Goal: Use online tool/utility

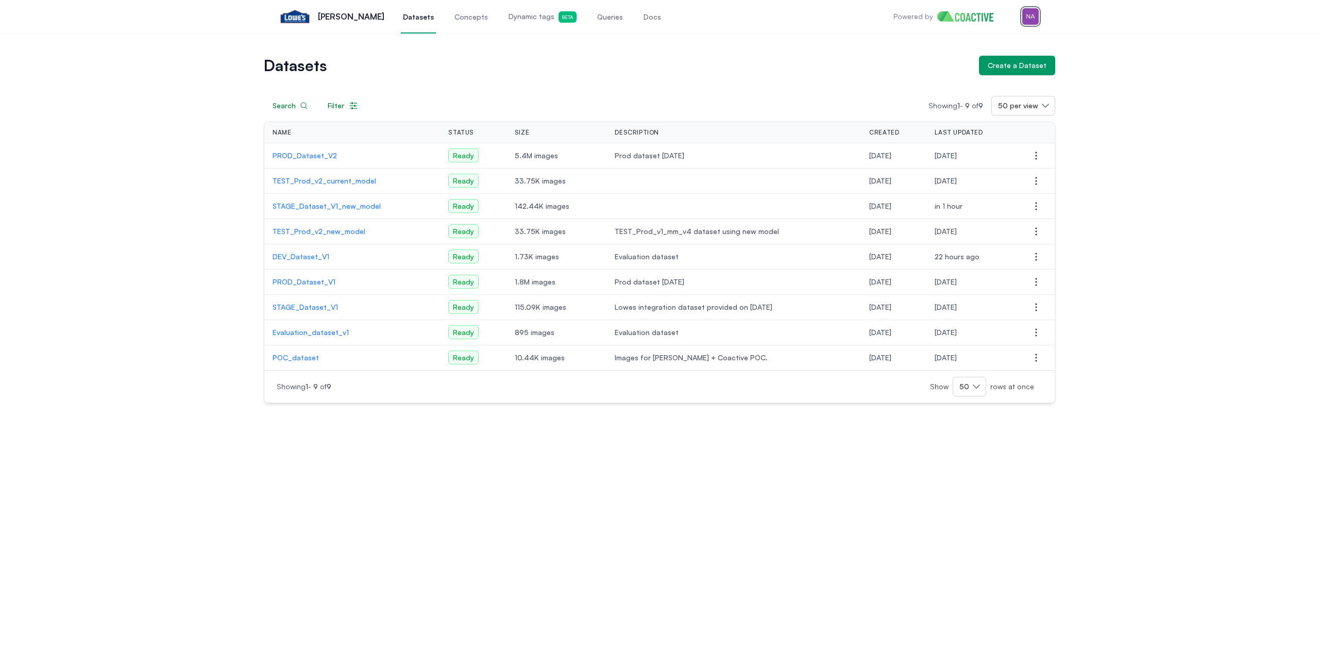
click at [1025, 20] on img "button" at bounding box center [1031, 16] width 16 height 16
click at [961, 86] on div "Switch organization" at bounding box center [958, 84] width 68 height 10
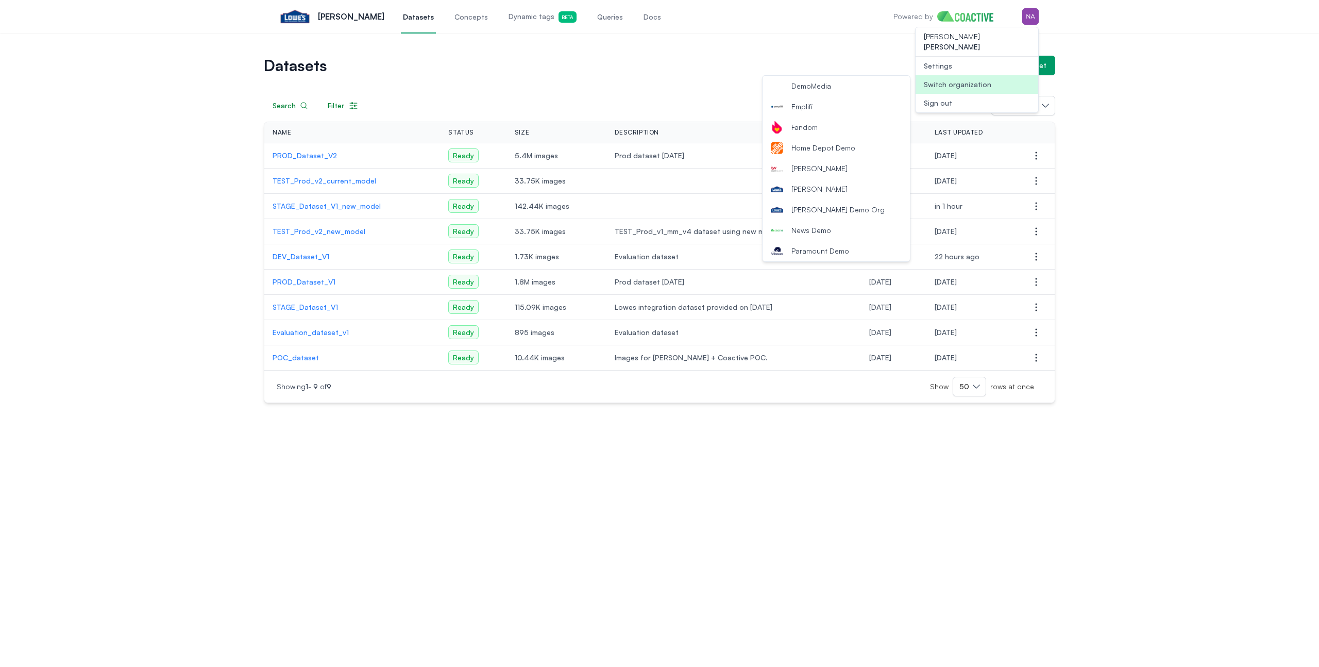
click at [839, 192] on button "[PERSON_NAME]" at bounding box center [836, 189] width 147 height 21
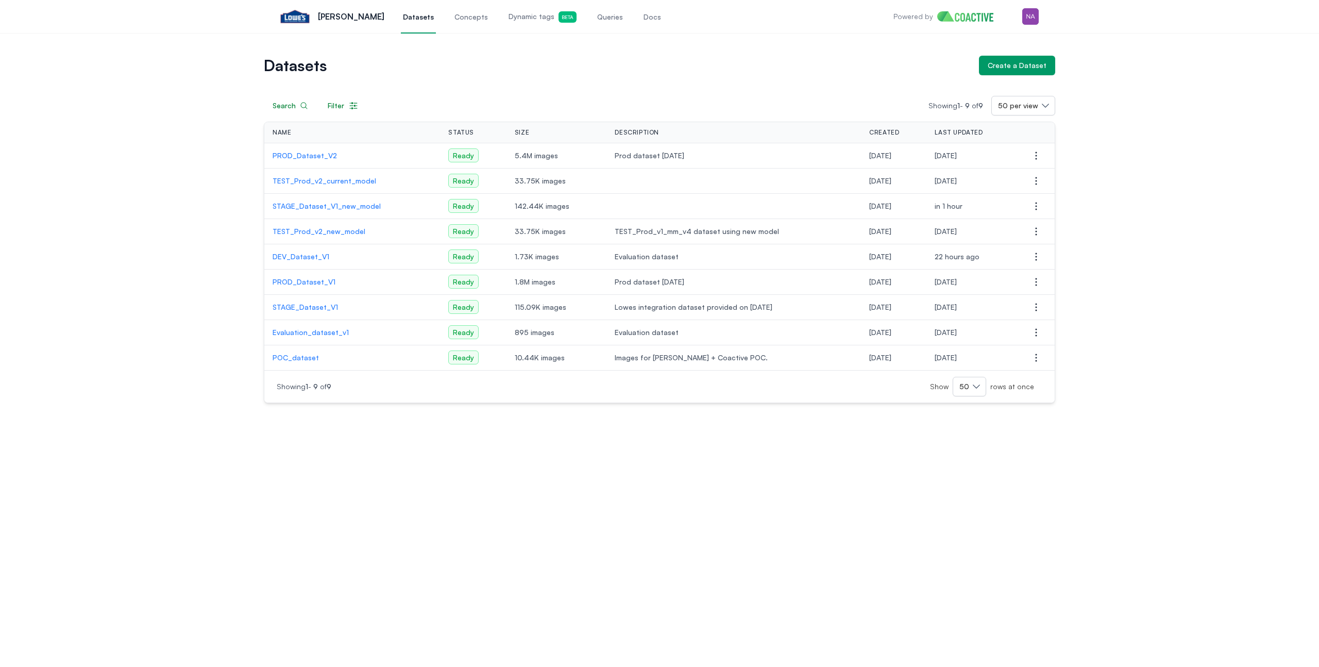
click at [597, 16] on span "Queries" at bounding box center [610, 17] width 26 height 10
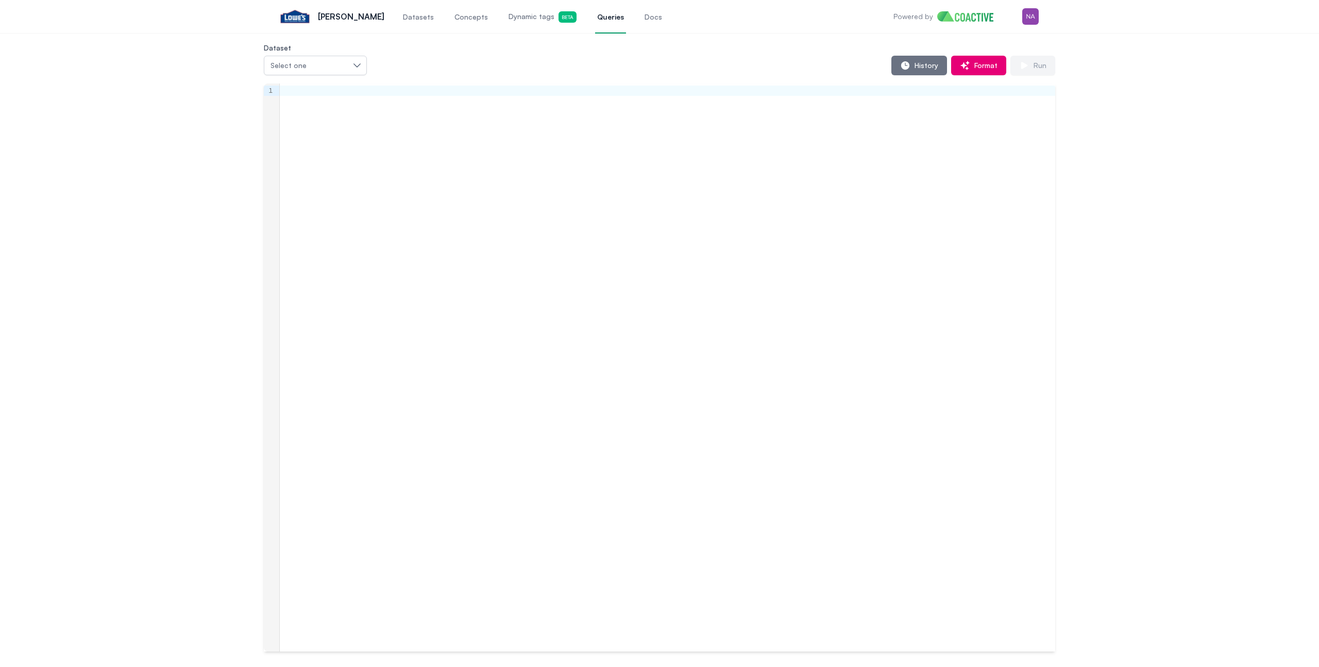
click at [856, 202] on div at bounding box center [668, 367] width 776 height 568
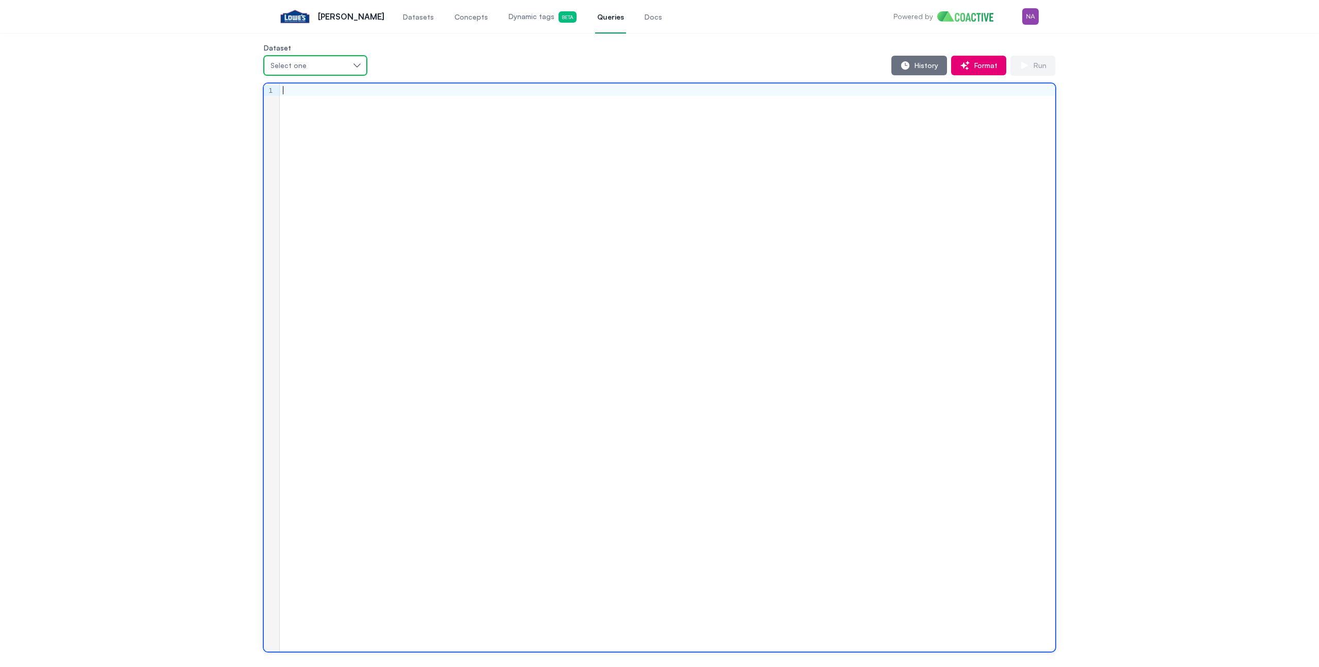
click at [332, 65] on div "Select one" at bounding box center [310, 65] width 79 height 10
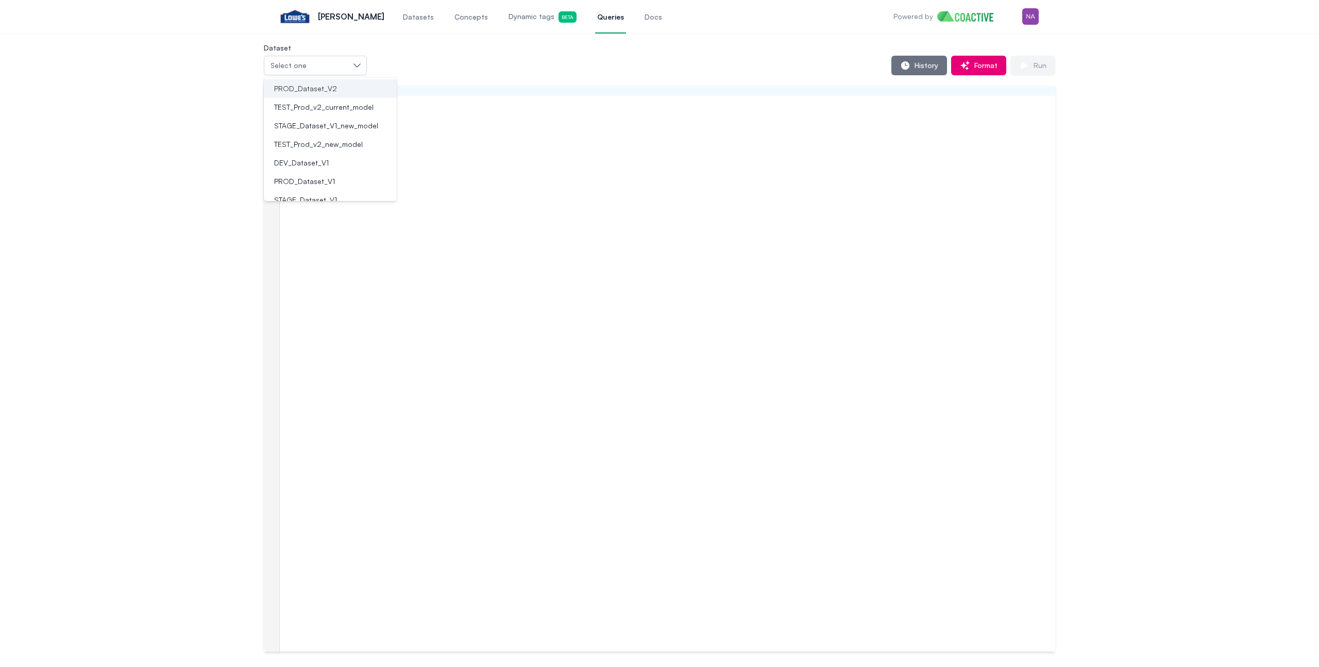
click at [339, 86] on div "PROD_Dataset_V2" at bounding box center [324, 88] width 108 height 10
click at [630, 197] on div at bounding box center [668, 367] width 776 height 568
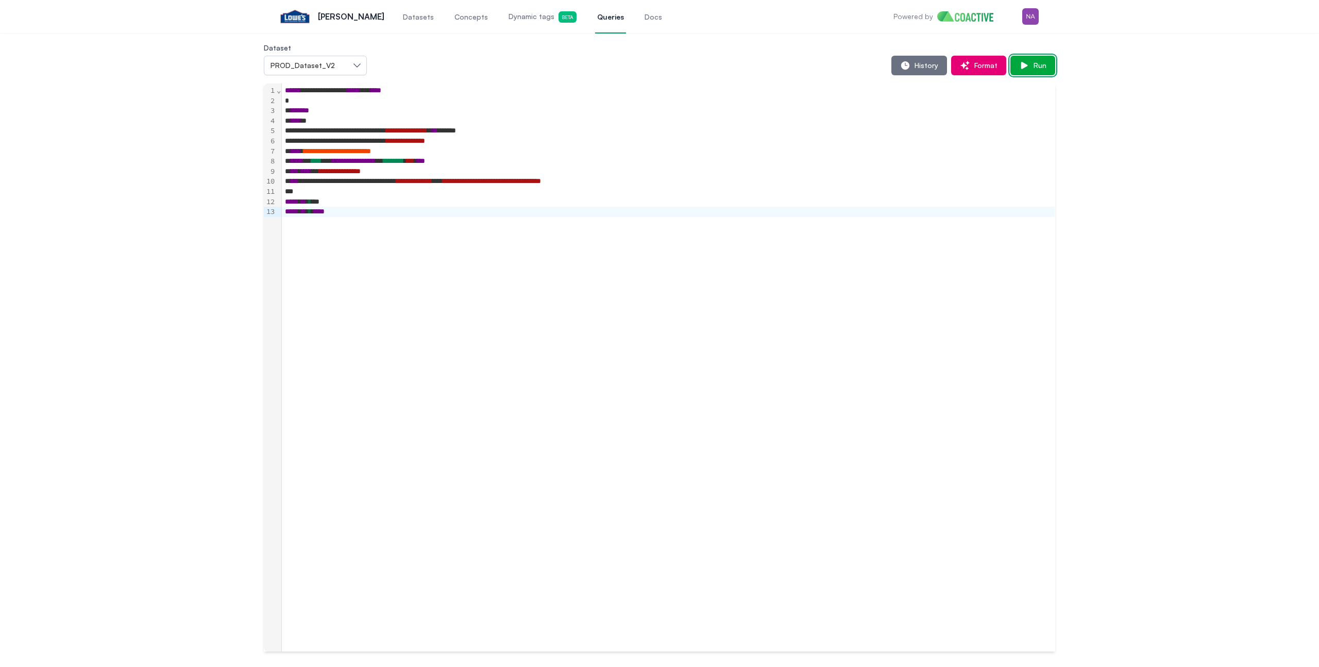
click at [1035, 67] on span "Run" at bounding box center [1038, 65] width 17 height 10
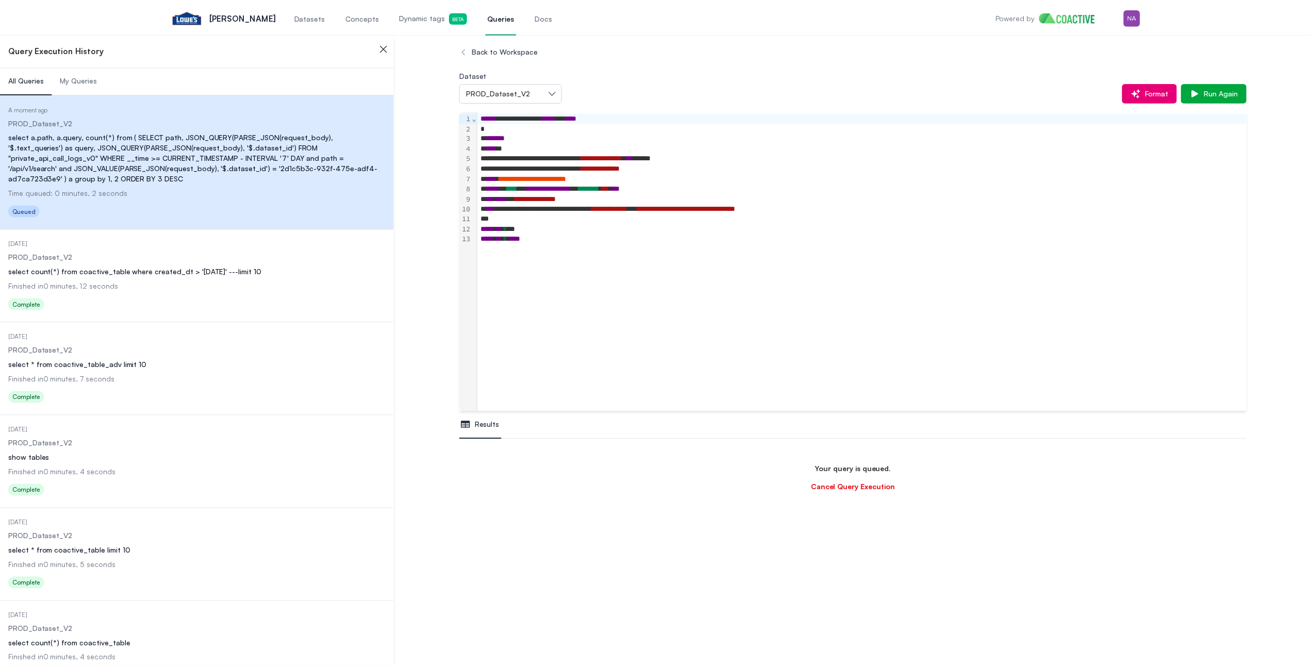
scroll to position [61, 0]
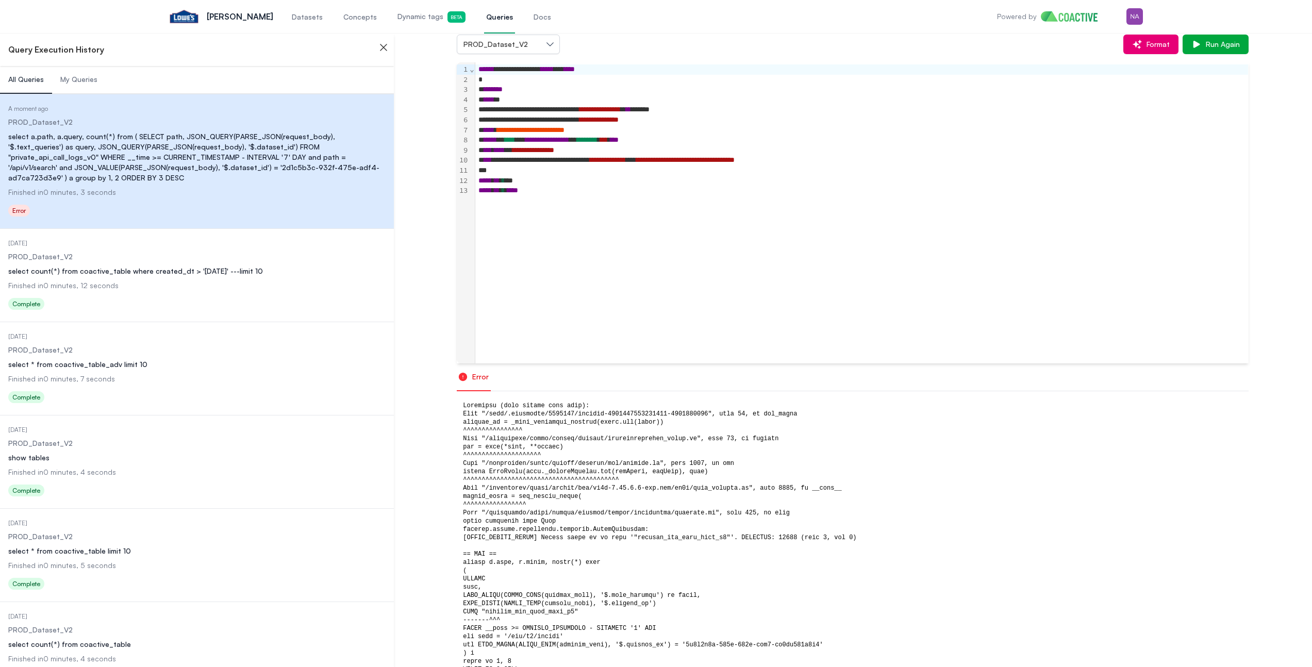
scroll to position [61, 0]
